Goal: Register for event/course

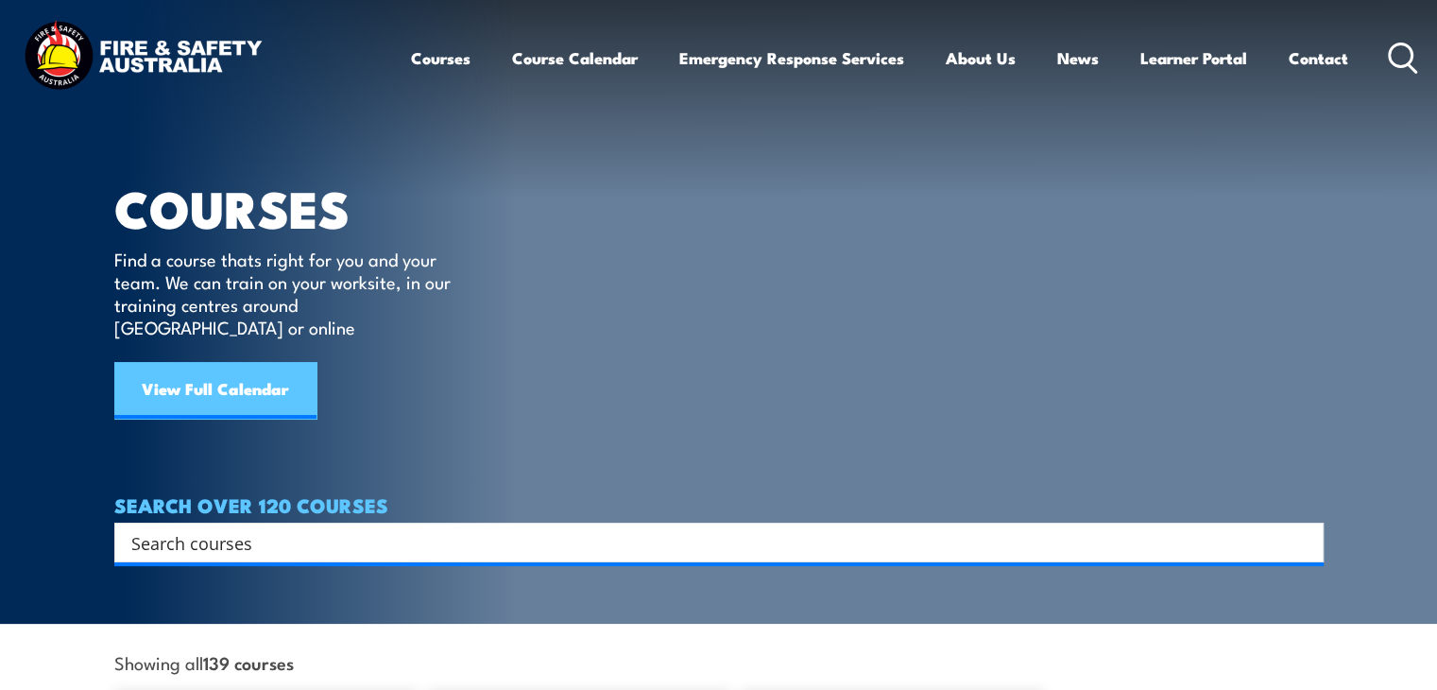
click at [204, 379] on link "View Full Calendar" at bounding box center [215, 390] width 202 height 57
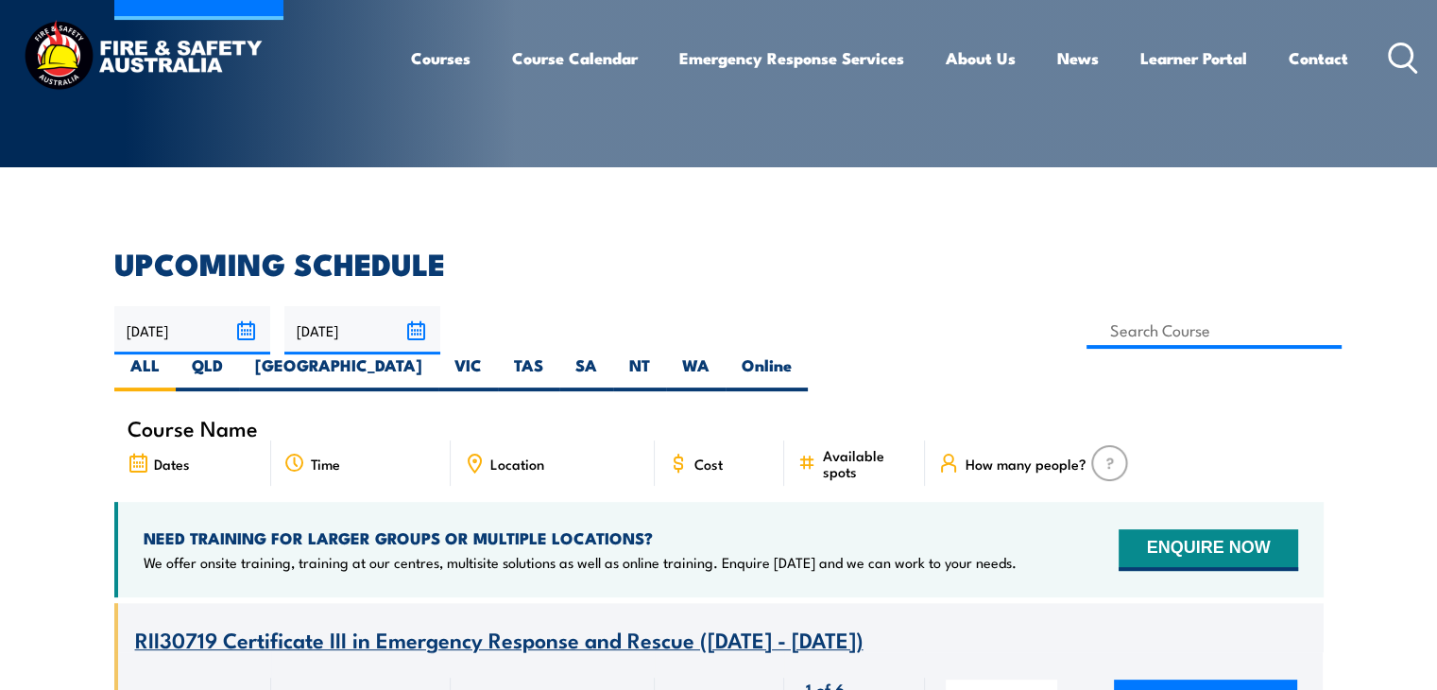
scroll to position [376, 0]
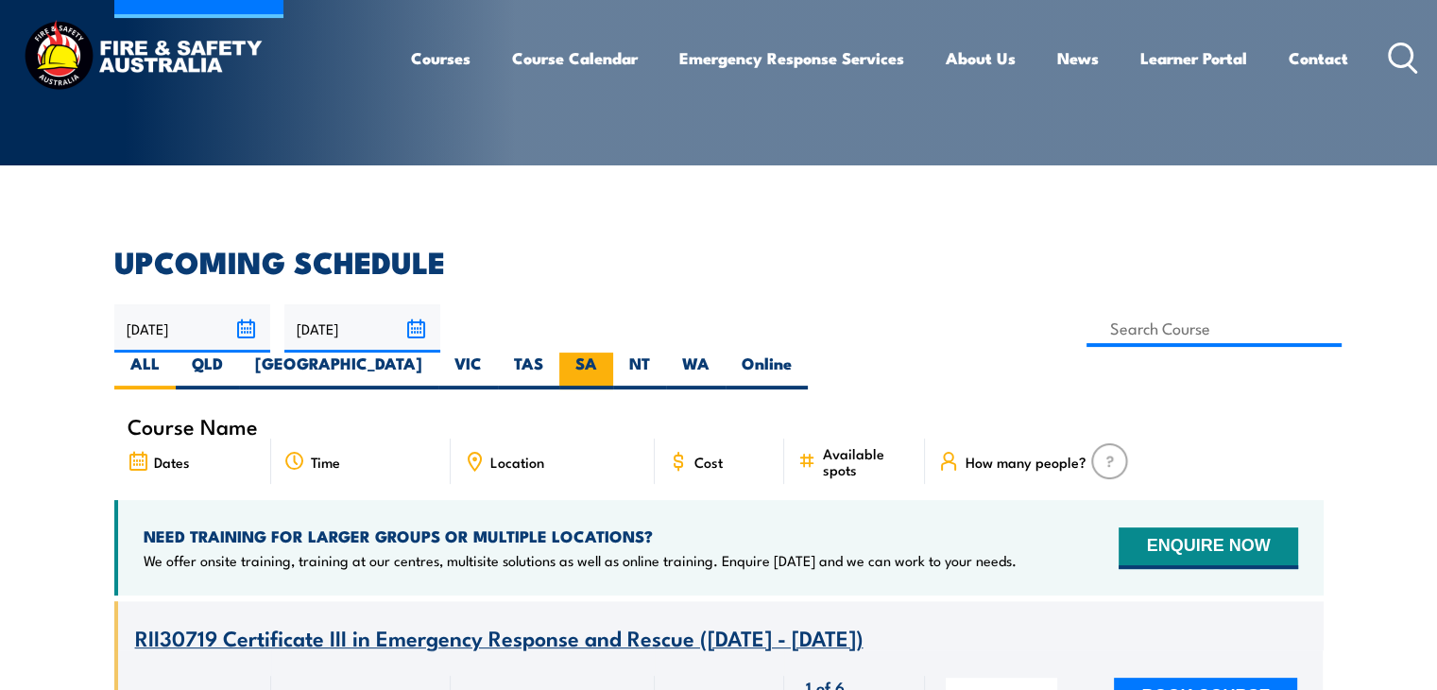
click at [613, 352] on label "SA" at bounding box center [586, 370] width 54 height 37
click at [609, 352] on input "SA" at bounding box center [603, 358] width 12 height 12
radio input "true"
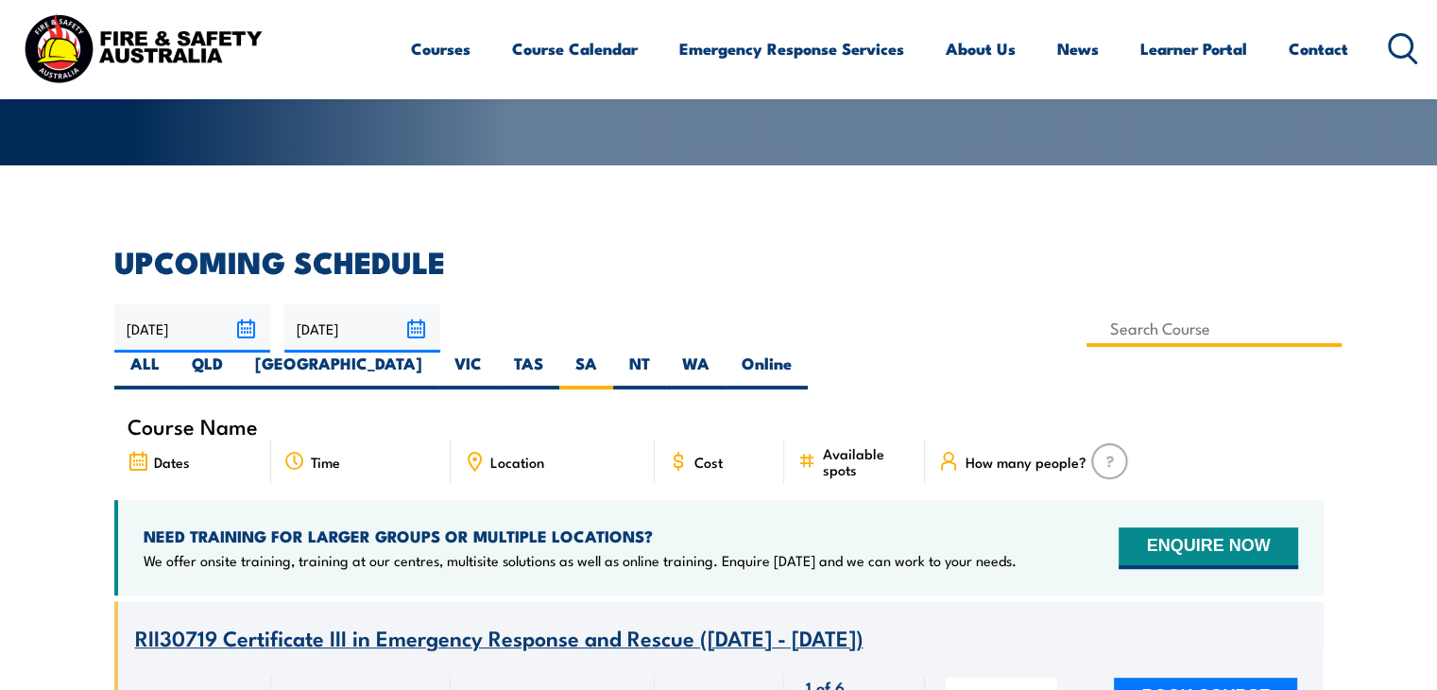
click at [1087, 324] on input at bounding box center [1215, 328] width 256 height 37
type input "Global Wind Organisation Basic Safety Training"
